Goal: Transaction & Acquisition: Purchase product/service

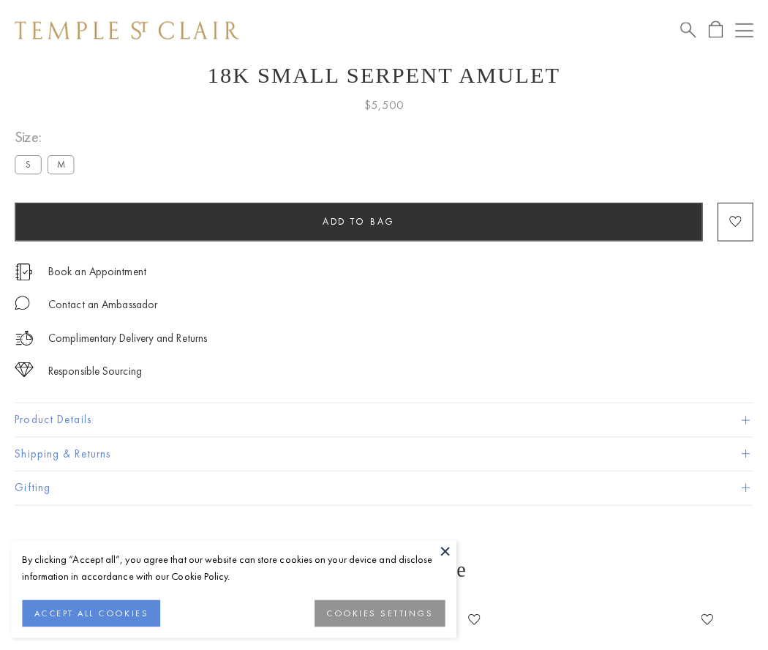
scroll to position [59, 0]
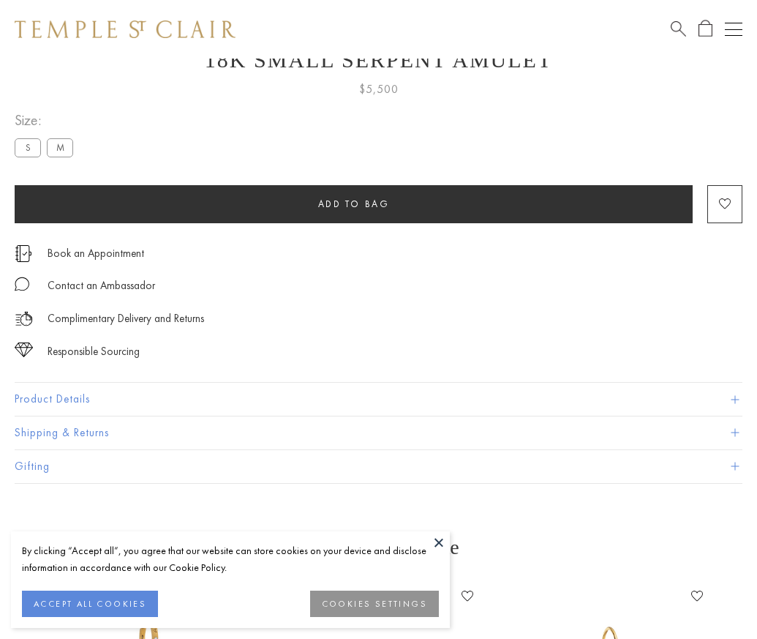
click at [353, 203] on span "Add to bag" at bounding box center [354, 203] width 72 height 12
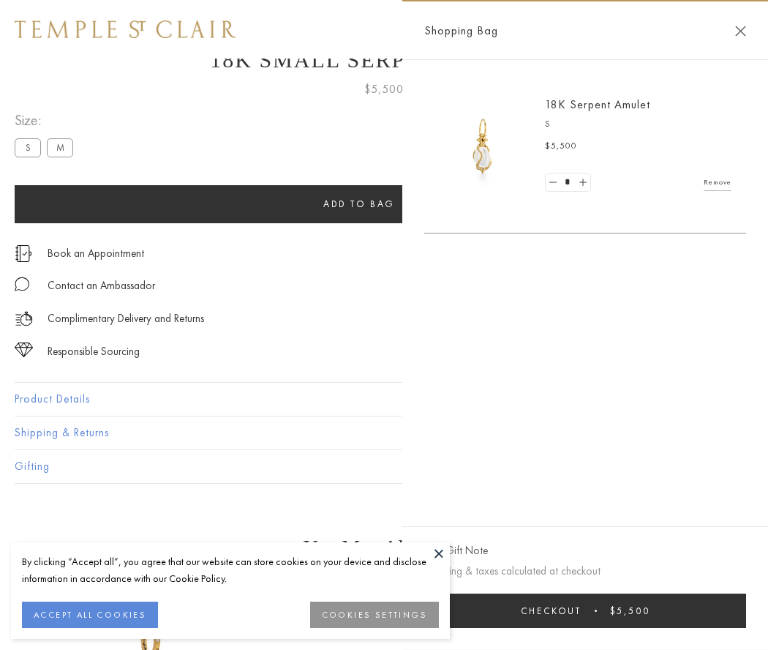
click at [595, 610] on button "Checkout $5,500" at bounding box center [585, 610] width 322 height 34
